Goal: Task Accomplishment & Management: Manage account settings

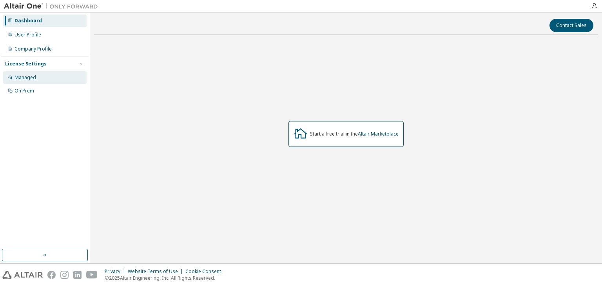
click at [50, 74] on div "Managed" at bounding box center [45, 77] width 84 height 13
